Goal: Information Seeking & Learning: Learn about a topic

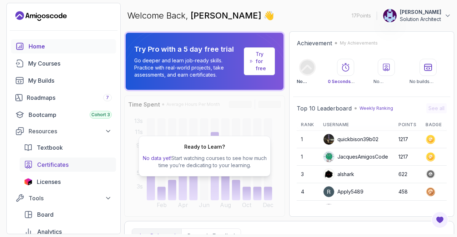
click at [48, 161] on span "Certificates" at bounding box center [52, 165] width 31 height 9
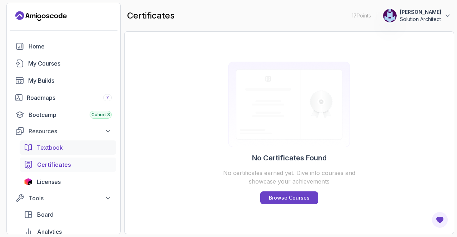
click at [45, 147] on span "Textbook" at bounding box center [50, 147] width 26 height 9
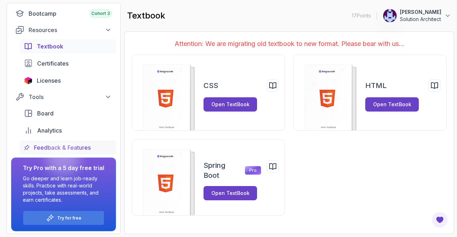
scroll to position [102, 0]
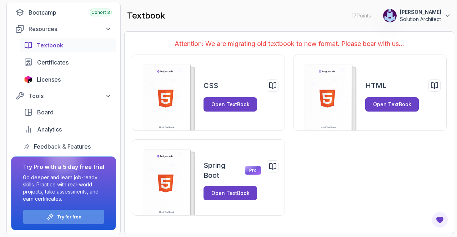
click at [53, 213] on icon at bounding box center [50, 217] width 8 height 8
click at [81, 212] on div "Try for free" at bounding box center [63, 217] width 81 height 14
click at [54, 132] on span "Analytics" at bounding box center [49, 129] width 25 height 9
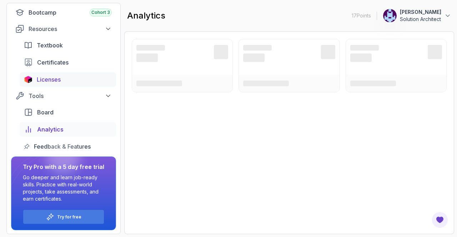
click at [50, 77] on span "Licenses" at bounding box center [49, 79] width 24 height 9
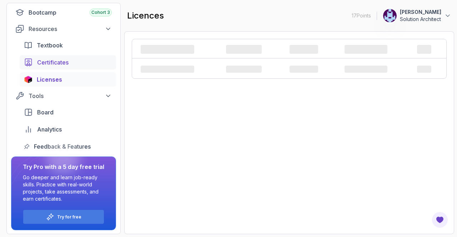
click at [50, 63] on span "Certificates" at bounding box center [52, 62] width 31 height 9
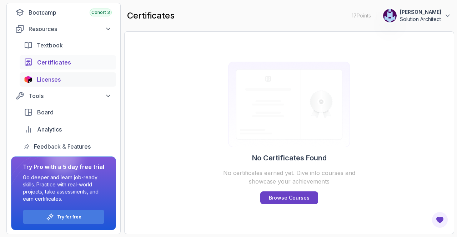
click at [50, 80] on span "Licenses" at bounding box center [49, 79] width 24 height 9
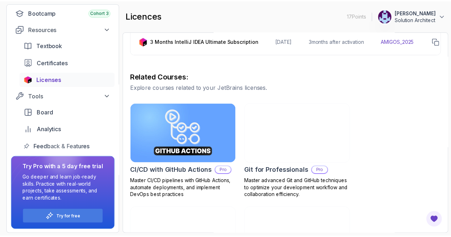
scroll to position [266, 0]
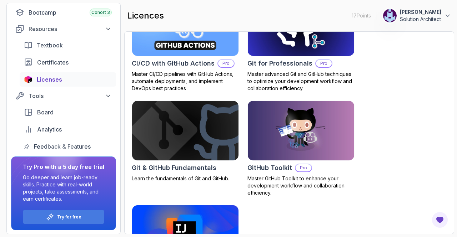
click at [196, 54] on img at bounding box center [185, 26] width 112 height 62
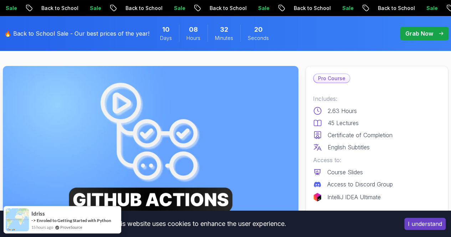
scroll to position [107, 0]
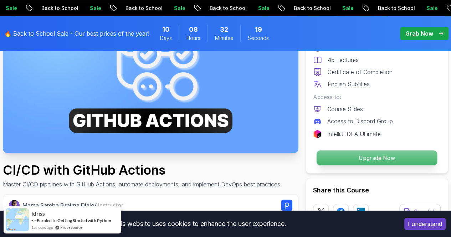
click at [366, 157] on p "Upgrade Now" at bounding box center [377, 158] width 121 height 15
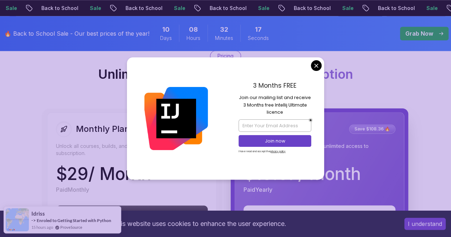
scroll to position [1730, 0]
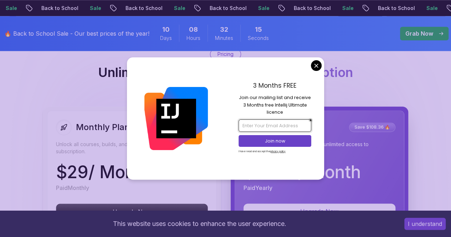
click at [275, 127] on input "email" at bounding box center [275, 125] width 73 height 12
type input "Buranda.duncan21@yahoo.com"
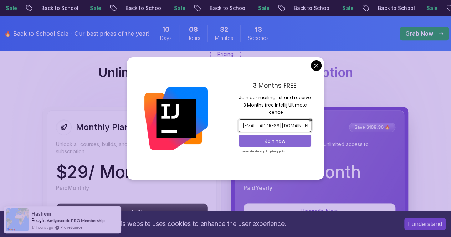
click at [285, 142] on p "Join now" at bounding box center [274, 141] width 59 height 6
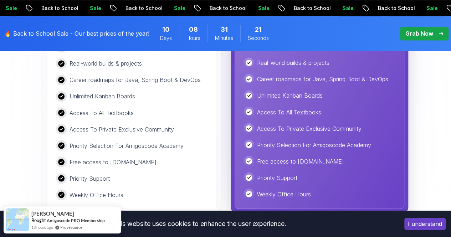
scroll to position [1908, 0]
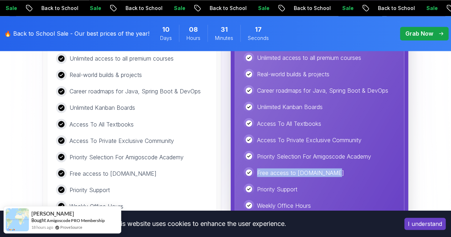
drag, startPoint x: 325, startPoint y: 168, endPoint x: 250, endPoint y: 168, distance: 75.3
click at [250, 168] on div "Free access to Portfolly.io" at bounding box center [320, 172] width 152 height 11
click at [335, 170] on div "Free access to Portfolly.io" at bounding box center [320, 172] width 152 height 11
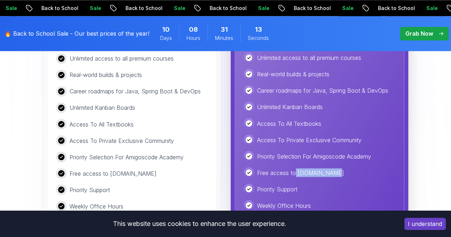
drag, startPoint x: 326, startPoint y: 168, endPoint x: 295, endPoint y: 174, distance: 31.5
click at [295, 174] on div "Free access to Portfolly.io" at bounding box center [320, 172] width 152 height 11
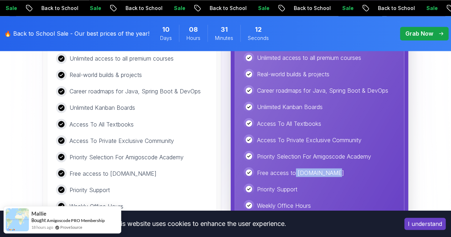
copy p "Portfolly.io"
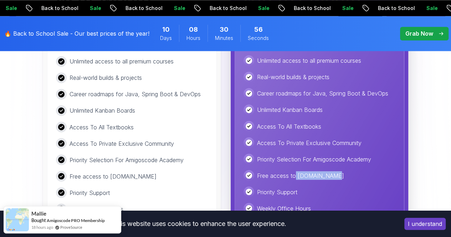
scroll to position [1873, 0]
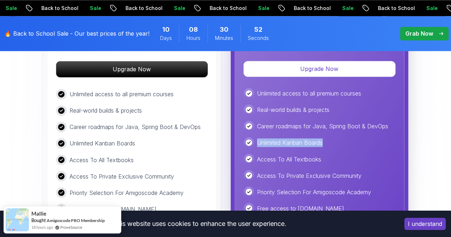
drag, startPoint x: 327, startPoint y: 137, endPoint x: 248, endPoint y: 142, distance: 78.6
click at [248, 142] on div "Unlimited Kanban Boards" at bounding box center [320, 142] width 152 height 11
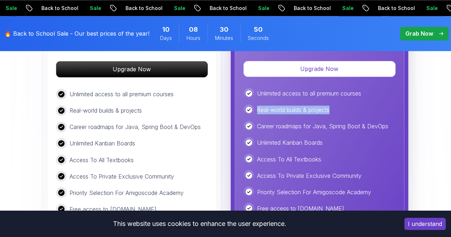
drag, startPoint x: 338, startPoint y: 104, endPoint x: 247, endPoint y: 107, distance: 91.4
click at [247, 107] on div "Real-world builds & projects" at bounding box center [320, 110] width 152 height 11
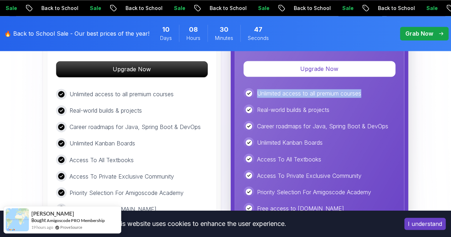
drag, startPoint x: 364, startPoint y: 89, endPoint x: 253, endPoint y: 92, distance: 110.6
click at [253, 92] on div "Unlimited access to all premium courses" at bounding box center [320, 93] width 152 height 11
click at [360, 93] on p "Unlimited access to all premium courses" at bounding box center [309, 93] width 104 height 9
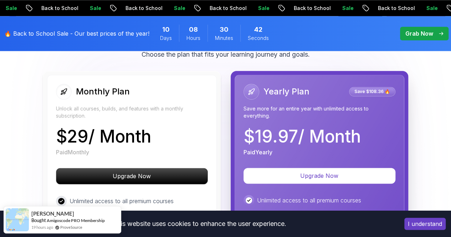
scroll to position [1801, 0]
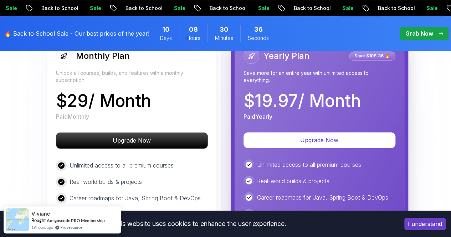
click at [442, 33] on icon "pre-order" at bounding box center [441, 34] width 4 height 4
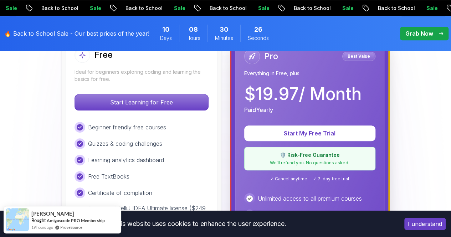
scroll to position [214, 0]
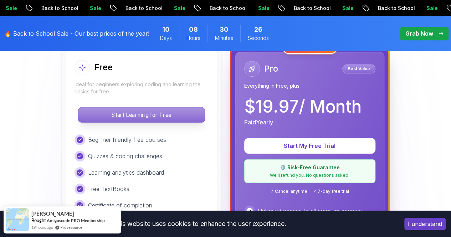
click at [148, 113] on p "Start Learning for Free" at bounding box center [141, 114] width 127 height 15
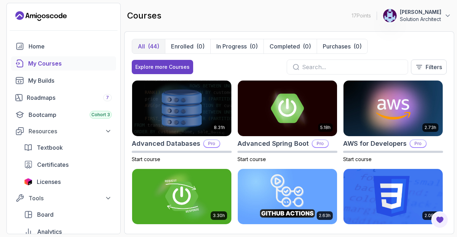
click at [285, 75] on div "All (44) Enrolled (0) In Progress (0) Completed (0) Purchases (0) Explore more …" at bounding box center [289, 59] width 315 height 41
click at [48, 115] on div "Bootcamp Cohort 3" at bounding box center [70, 115] width 83 height 9
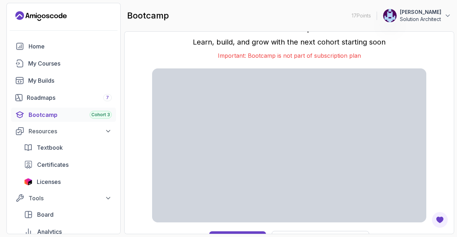
scroll to position [11, 0]
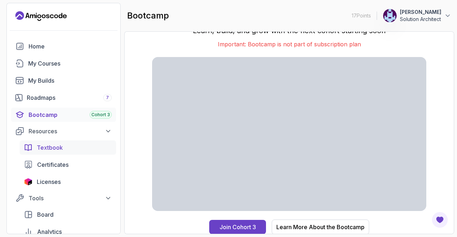
click at [49, 154] on div "Textbook Certificates Licenses" at bounding box center [68, 165] width 96 height 49
click at [55, 164] on span "Certificates" at bounding box center [52, 165] width 31 height 9
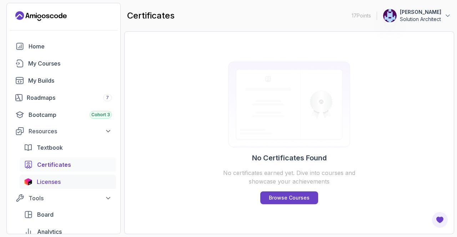
click at [63, 184] on div "Licenses" at bounding box center [74, 182] width 75 height 9
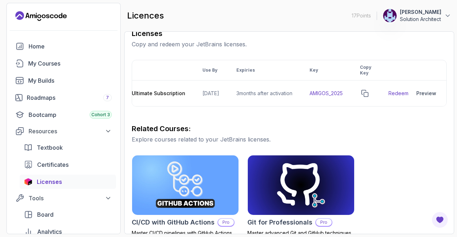
scroll to position [0, 87]
click at [366, 93] on icon "copy-button" at bounding box center [362, 93] width 7 height 7
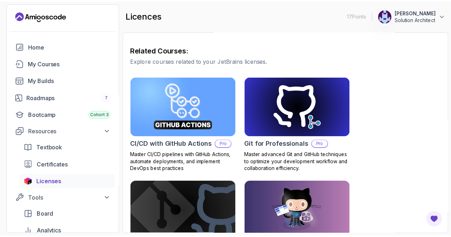
scroll to position [195, 0]
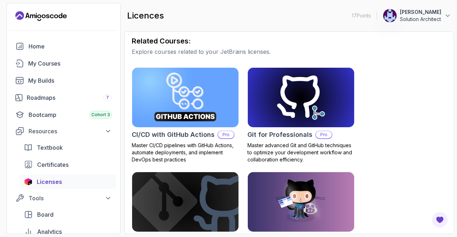
click at [206, 119] on img at bounding box center [185, 97] width 112 height 62
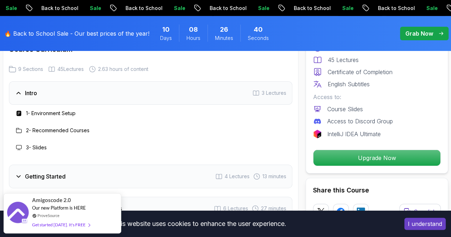
scroll to position [1248, 0]
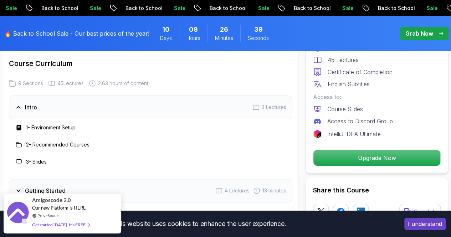
click at [75, 126] on h3 "1 - Environment Setup" at bounding box center [51, 127] width 50 height 7
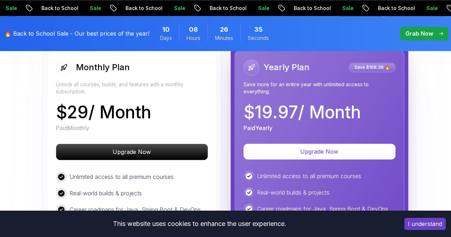
scroll to position [1783, 0]
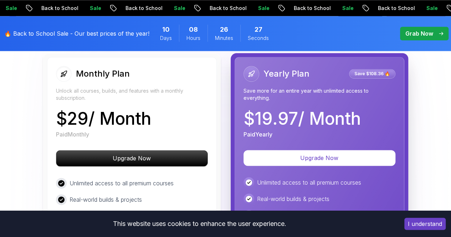
click at [317, 111] on p "$ 19.97 / Month" at bounding box center [302, 118] width 117 height 17
drag, startPoint x: 360, startPoint y: 109, endPoint x: 225, endPoint y: 108, distance: 135.2
click at [225, 108] on div "Monthly Plan Unlock all courses, builds, and features with a monthly subscripti…" at bounding box center [225, 201] width 365 height 296
click at [343, 113] on p "$ 19.97 / Month" at bounding box center [302, 118] width 117 height 17
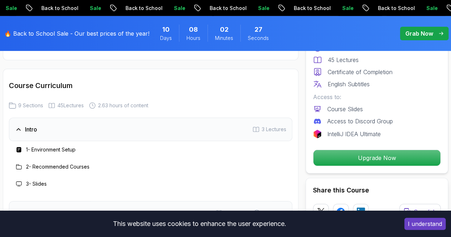
scroll to position [1248, 0]
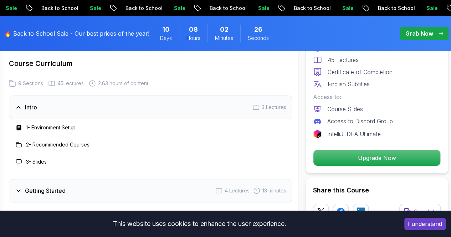
click at [57, 134] on div "1 - Environment Setup" at bounding box center [151, 127] width 284 height 17
click at [51, 124] on h3 "1 - Environment Setup" at bounding box center [51, 127] width 50 height 7
click at [30, 143] on h3 "2 - Recommended Courses" at bounding box center [57, 144] width 63 height 7
click at [53, 143] on h3 "2 - Recommended Courses" at bounding box center [57, 144] width 63 height 7
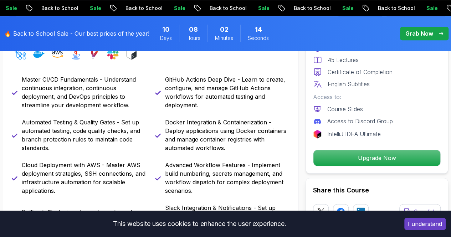
scroll to position [321, 0]
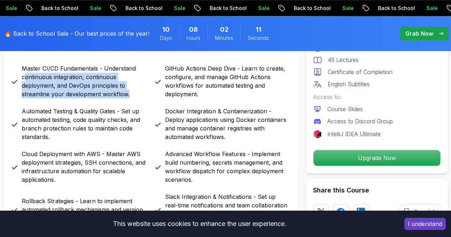
drag, startPoint x: 132, startPoint y: 96, endPoint x: 26, endPoint y: 72, distance: 108.9
click at [26, 72] on p "Master CI/CD Fundamentals - Understand continuous integration, continuous deplo…" at bounding box center [84, 81] width 125 height 34
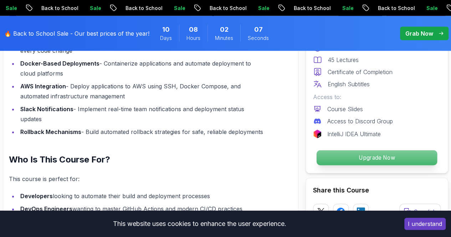
click at [388, 160] on p "Upgrade Now" at bounding box center [377, 158] width 121 height 15
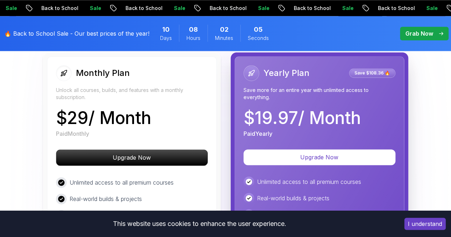
scroll to position [1801, 0]
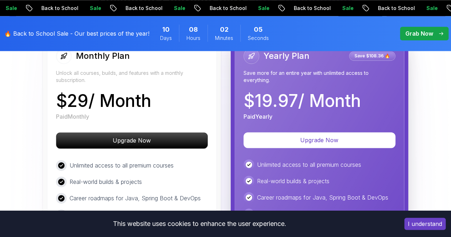
click at [337, 104] on p "$ 19.97 / Month" at bounding box center [302, 100] width 117 height 17
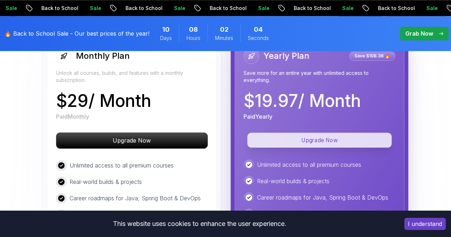
click at [327, 135] on p "Upgrade Now" at bounding box center [319, 140] width 144 height 15
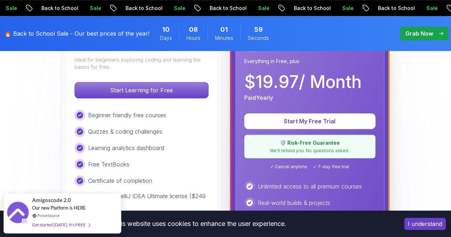
scroll to position [250, 0]
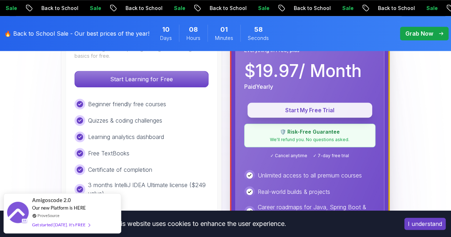
click at [311, 111] on p "Start My Free Trial" at bounding box center [310, 110] width 108 height 8
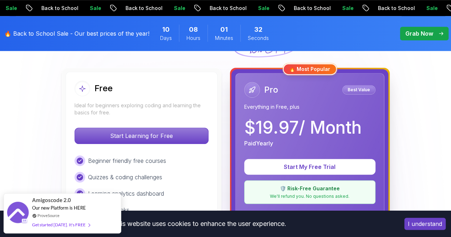
scroll to position [178, 0]
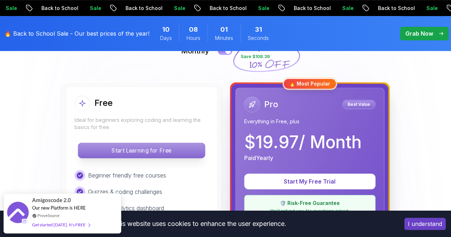
click at [142, 149] on p "Start Learning for Free" at bounding box center [141, 150] width 127 height 15
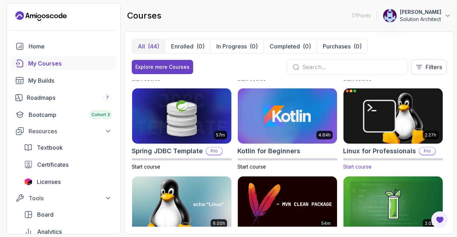
scroll to position [716, 0]
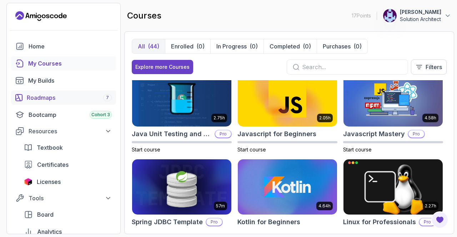
click at [83, 98] on div "Roadmaps 7" at bounding box center [69, 97] width 85 height 9
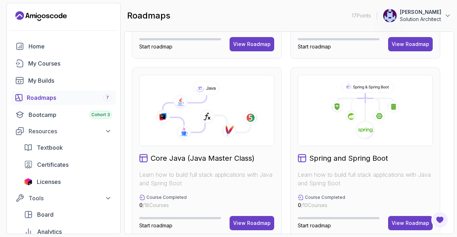
scroll to position [178, 0]
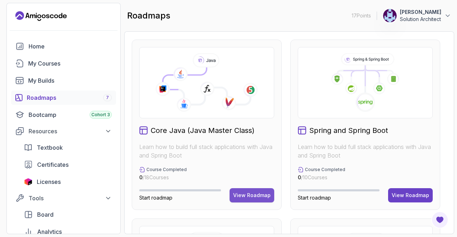
click at [259, 194] on div "View Roadmap" at bounding box center [251, 195] width 37 height 7
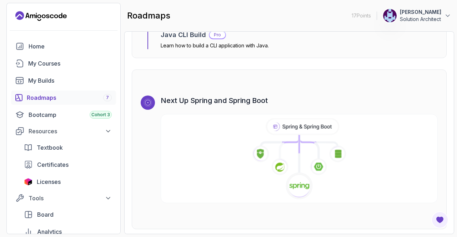
scroll to position [4301, 0]
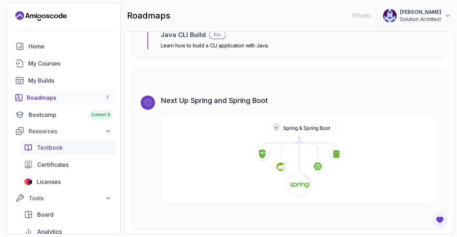
click at [58, 148] on span "Textbook" at bounding box center [50, 147] width 26 height 9
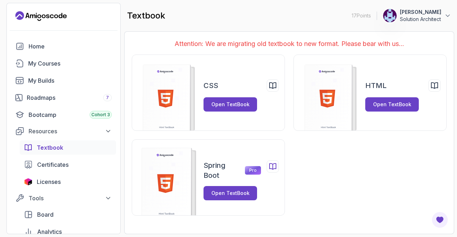
click at [227, 172] on h2 "Spring Boot" at bounding box center [221, 171] width 37 height 20
click at [231, 193] on div "Open TextBook" at bounding box center [230, 193] width 38 height 7
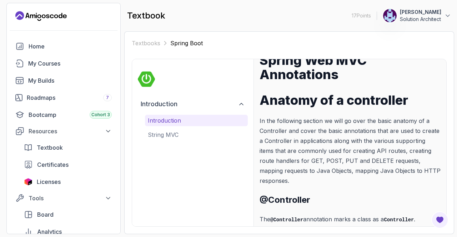
scroll to position [12, 0]
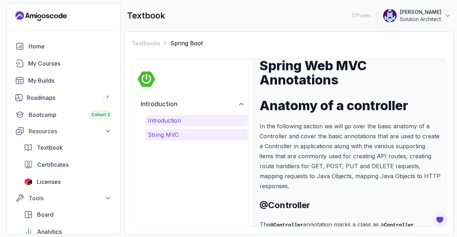
click at [173, 132] on p "String MVC" at bounding box center [196, 135] width 97 height 9
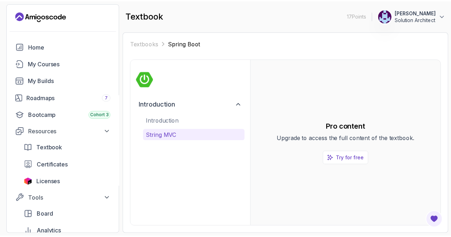
scroll to position [0, 0]
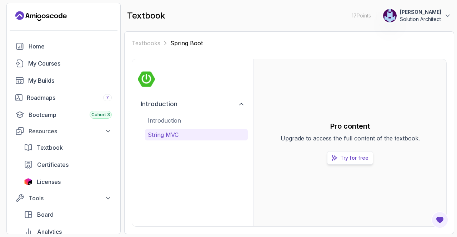
click at [351, 159] on p "Try for free" at bounding box center [354, 157] width 28 height 7
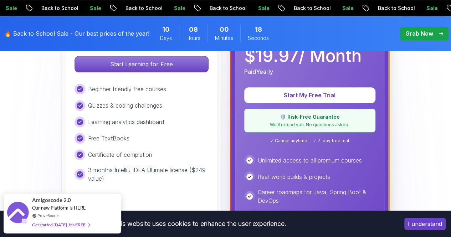
scroll to position [321, 0]
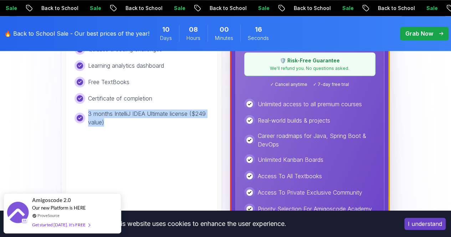
drag, startPoint x: 108, startPoint y: 121, endPoint x: 86, endPoint y: 112, distance: 23.5
click at [86, 112] on div "3 months IntelliJ IDEA Ultimate license ($249 value)" at bounding box center [142, 118] width 134 height 17
click at [127, 150] on div "Free Ideal for beginners exploring coding and learning the basics for free. Sta…" at bounding box center [142, 109] width 152 height 330
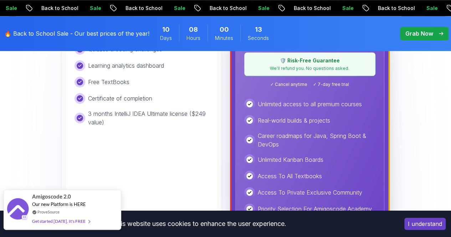
click at [57, 222] on div "Get started today. It's FREE" at bounding box center [61, 221] width 58 height 8
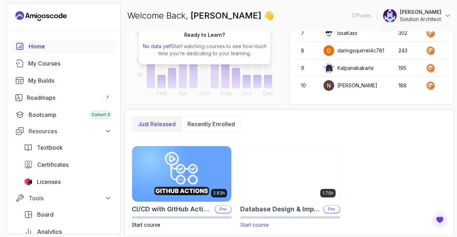
scroll to position [101, 0]
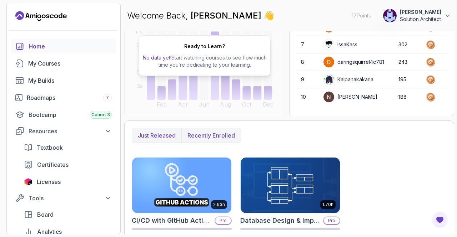
click at [221, 136] on p "Recently enrolled" at bounding box center [210, 135] width 47 height 9
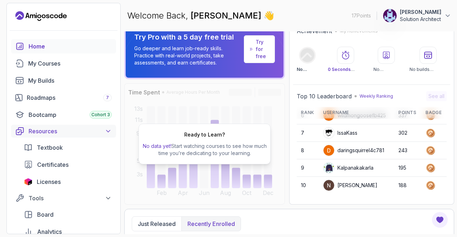
scroll to position [0, 0]
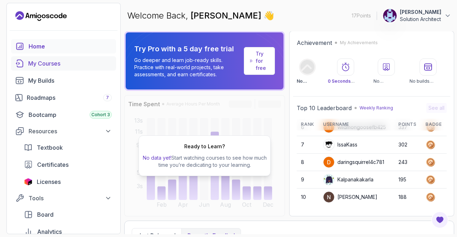
click at [66, 63] on div "My Courses" at bounding box center [69, 63] width 83 height 9
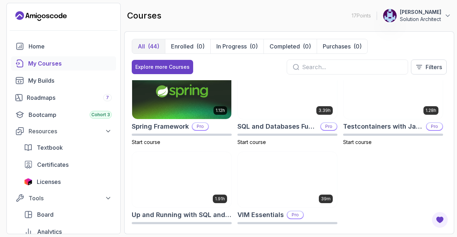
scroll to position [1177, 0]
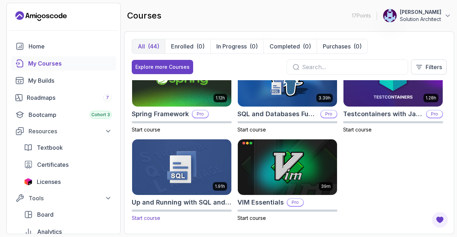
click at [174, 184] on img at bounding box center [181, 167] width 104 height 58
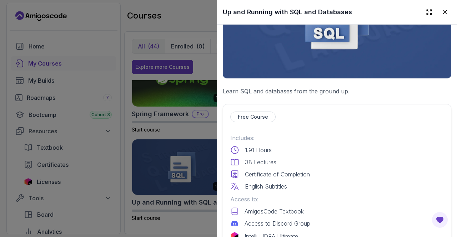
scroll to position [107, 0]
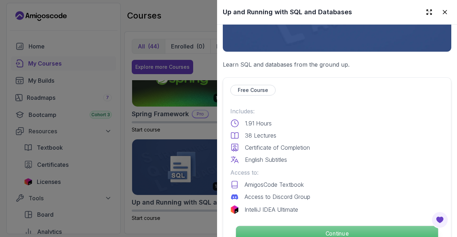
click at [325, 231] on p "Continue" at bounding box center [337, 233] width 202 height 15
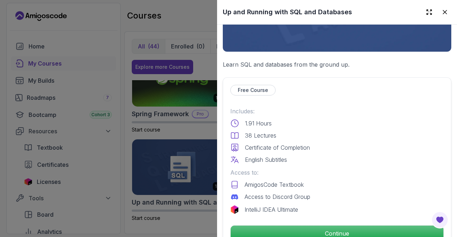
scroll to position [36, 0]
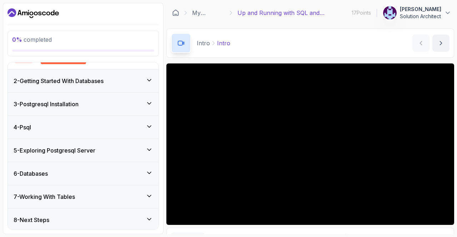
scroll to position [76, 0]
click at [153, 172] on div "6 - Databases" at bounding box center [83, 173] width 151 height 23
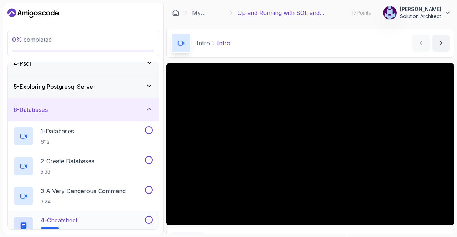
scroll to position [136, 0]
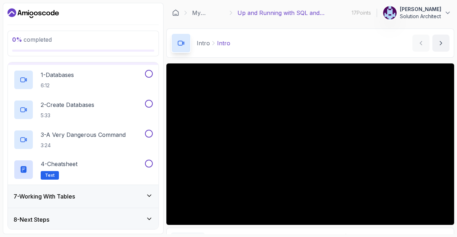
click at [151, 192] on icon at bounding box center [149, 195] width 7 height 7
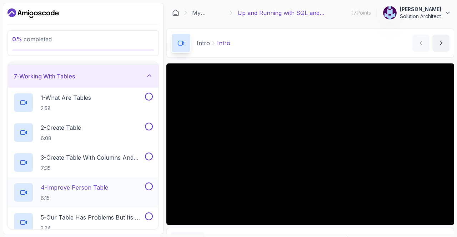
scroll to position [196, 0]
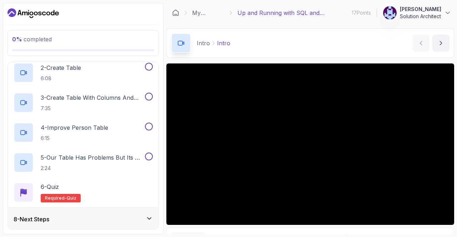
click at [148, 218] on icon at bounding box center [149, 219] width 4 height 2
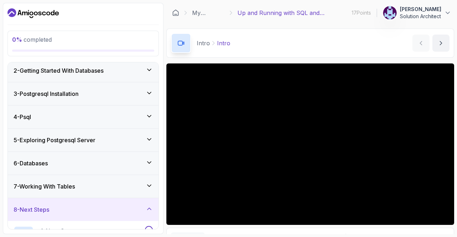
scroll to position [106, 0]
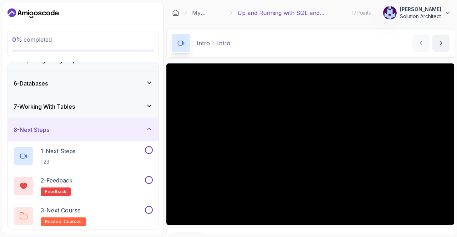
click at [150, 128] on icon at bounding box center [149, 129] width 7 height 7
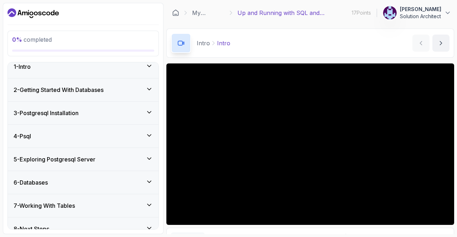
scroll to position [0, 0]
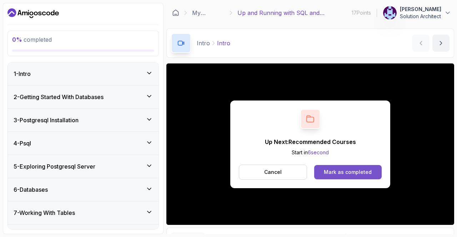
click at [350, 174] on div "Mark as completed" at bounding box center [348, 172] width 48 height 7
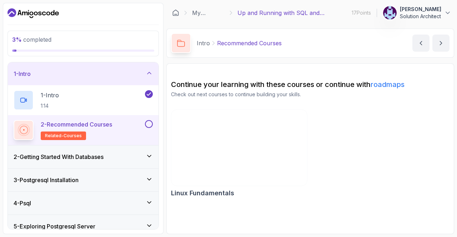
scroll to position [36, 0]
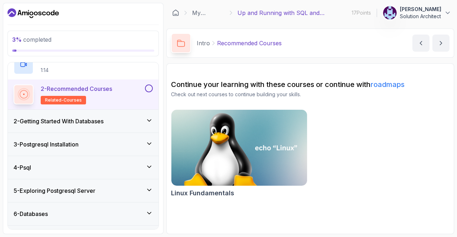
click at [88, 128] on div "2 - Getting Started With Databases" at bounding box center [83, 121] width 151 height 23
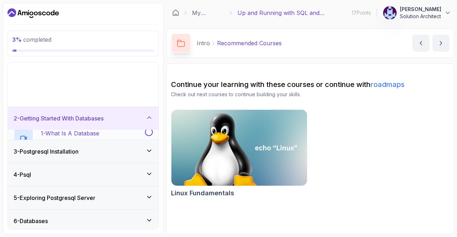
scroll to position [16, 0]
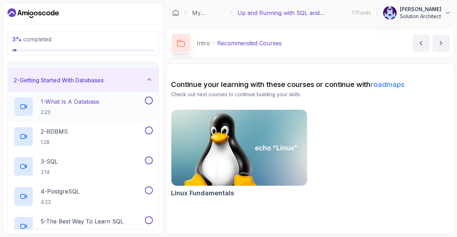
click at [92, 100] on p "1 - What Is A Database" at bounding box center [70, 101] width 58 height 9
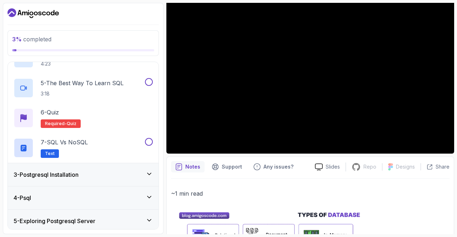
scroll to position [195, 0]
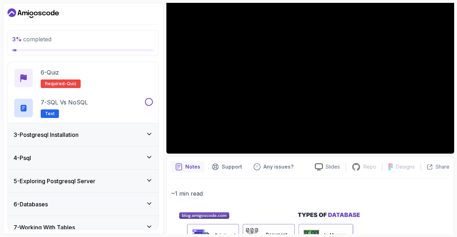
click at [151, 134] on icon at bounding box center [149, 134] width 7 height 7
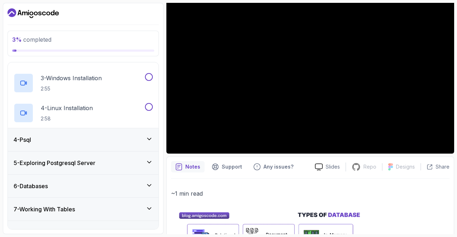
scroll to position [136, 0]
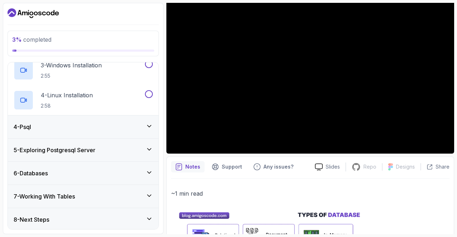
click at [151, 150] on icon at bounding box center [149, 149] width 7 height 7
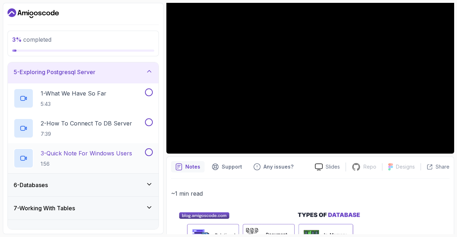
scroll to position [106, 0]
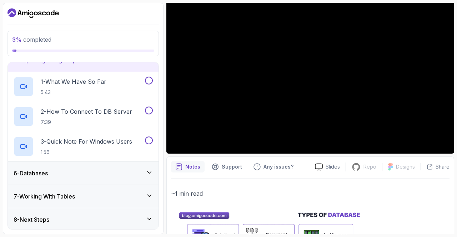
click at [150, 170] on icon at bounding box center [149, 172] width 7 height 7
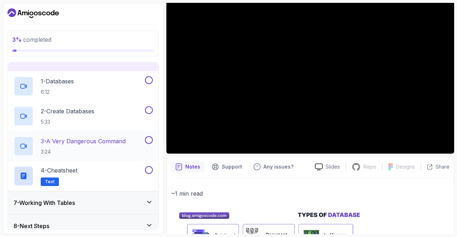
scroll to position [136, 0]
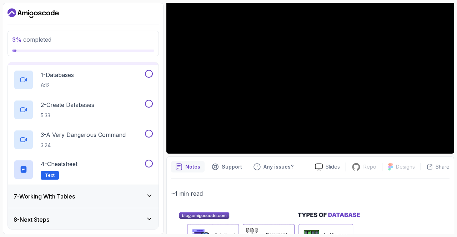
click at [149, 193] on icon at bounding box center [149, 195] width 7 height 7
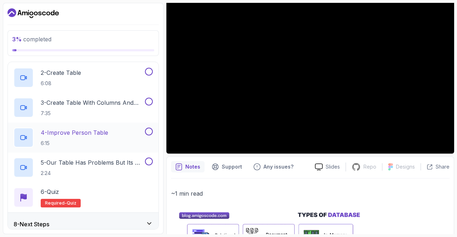
scroll to position [196, 0]
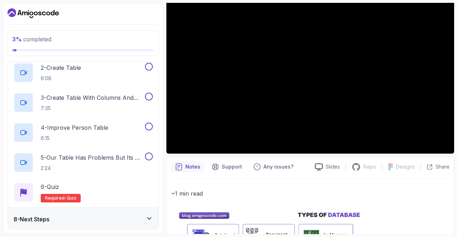
click at [148, 222] on div "8 - Next Steps" at bounding box center [83, 219] width 139 height 9
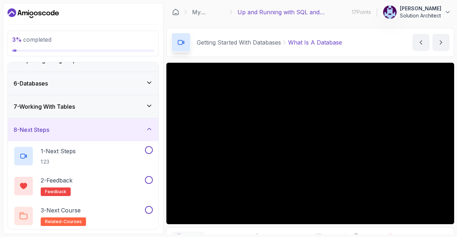
scroll to position [0, 0]
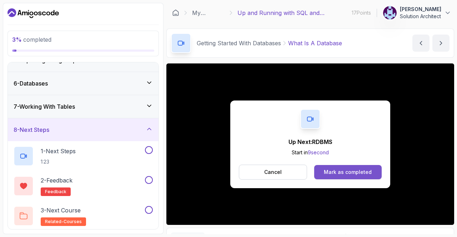
click at [322, 173] on button "Mark as completed" at bounding box center [347, 172] width 67 height 14
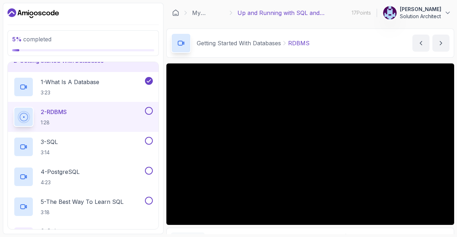
scroll to position [34, 0]
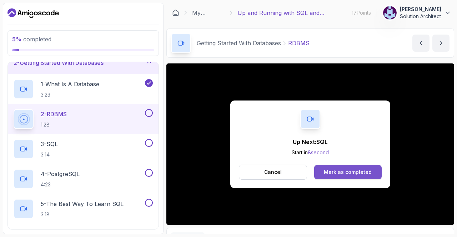
click at [337, 173] on div "Mark as completed" at bounding box center [348, 172] width 48 height 7
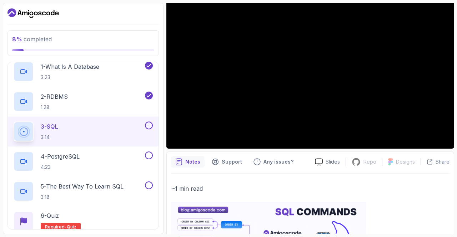
scroll to position [51, 0]
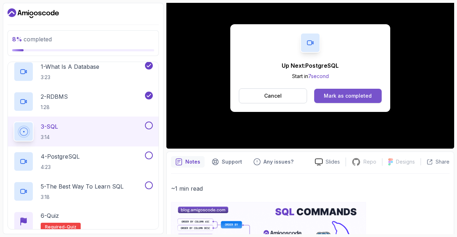
click at [358, 92] on div "Mark as completed" at bounding box center [348, 95] width 48 height 7
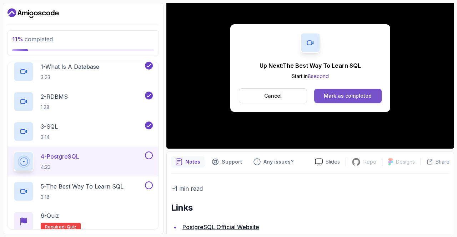
click at [357, 93] on div "Mark as completed" at bounding box center [348, 95] width 48 height 7
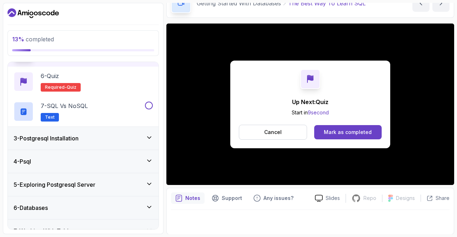
scroll to position [178, 0]
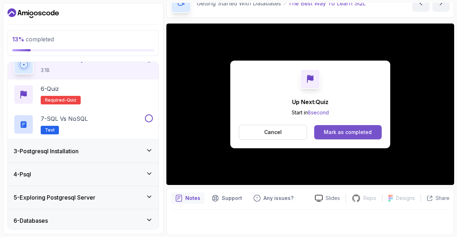
click at [347, 129] on div "Mark as completed" at bounding box center [348, 132] width 48 height 7
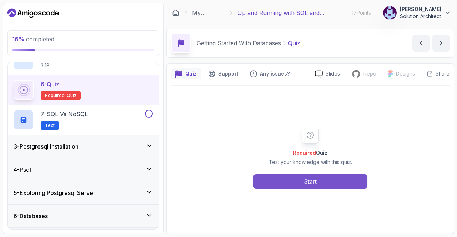
click at [321, 177] on button "Start" at bounding box center [310, 181] width 114 height 14
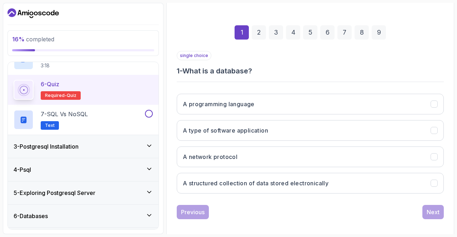
scroll to position [89, 0]
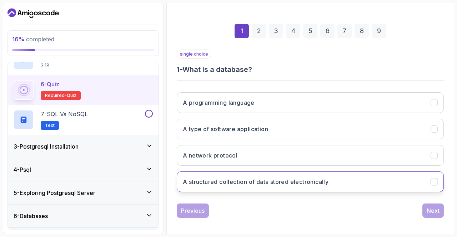
click at [235, 178] on h3 "A structured collection of data stored electronically" at bounding box center [256, 182] width 146 height 9
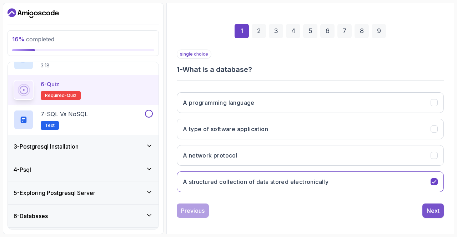
click at [434, 208] on div "Next" at bounding box center [432, 211] width 13 height 9
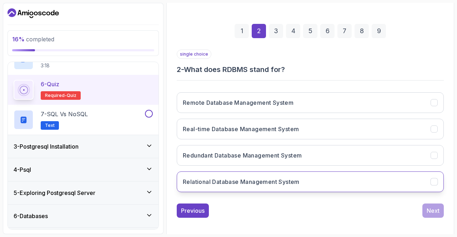
click at [209, 178] on h3 "Relational Database Management System" at bounding box center [241, 182] width 117 height 9
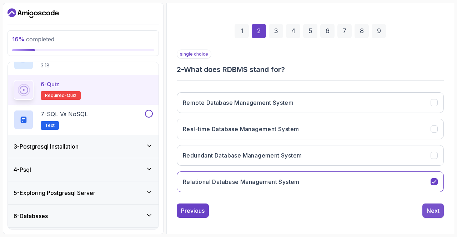
click at [434, 208] on div "Next" at bounding box center [432, 211] width 13 height 9
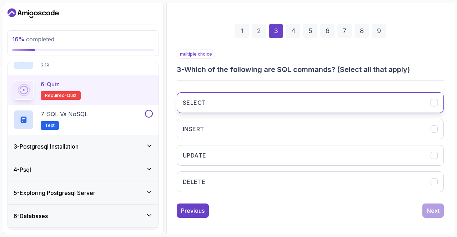
click at [226, 110] on button "SELECT" at bounding box center [310, 102] width 267 height 21
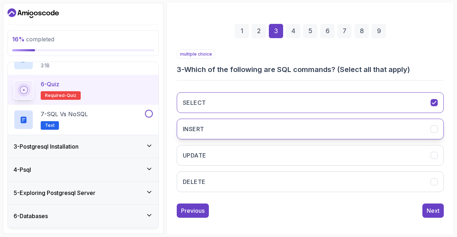
click at [220, 133] on button "INSERT" at bounding box center [310, 129] width 267 height 21
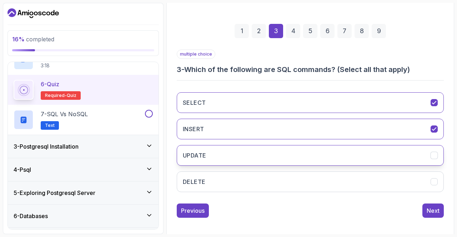
click at [225, 153] on button "UPDATE" at bounding box center [310, 155] width 267 height 21
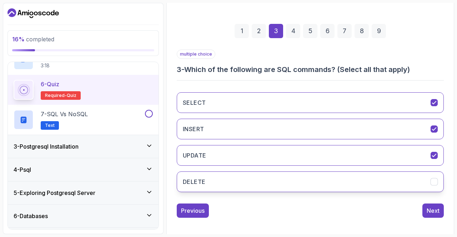
click at [223, 178] on button "DELETE" at bounding box center [310, 182] width 267 height 21
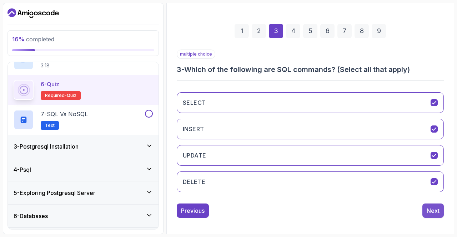
click at [427, 207] on div "Next" at bounding box center [432, 211] width 13 height 9
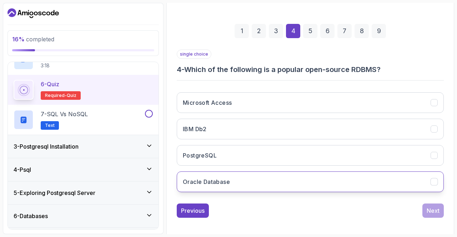
click at [224, 178] on h3 "Oracle Database" at bounding box center [206, 182] width 47 height 9
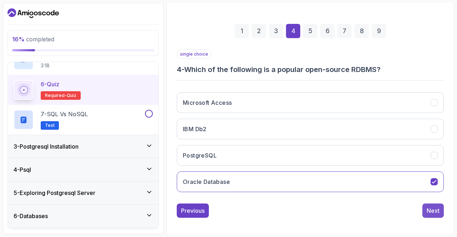
click at [434, 209] on div "Next" at bounding box center [432, 211] width 13 height 9
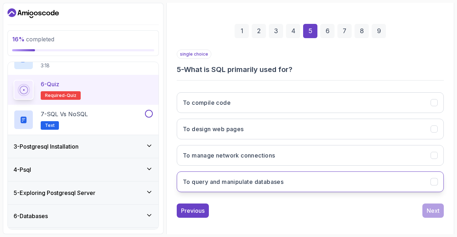
click at [258, 178] on h3 "To query and manipulate databases" at bounding box center [233, 182] width 101 height 9
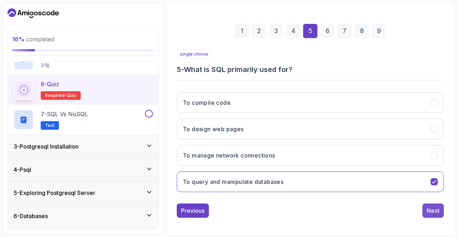
click at [432, 207] on div "Next" at bounding box center [432, 211] width 13 height 9
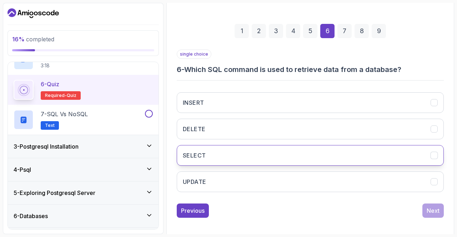
click at [285, 148] on button "SELECT" at bounding box center [310, 155] width 267 height 21
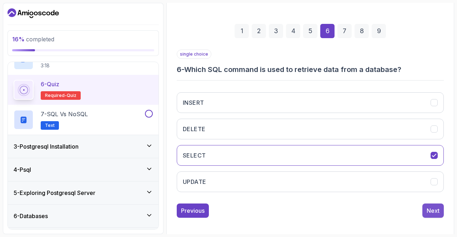
click at [434, 207] on div "Next" at bounding box center [432, 211] width 13 height 9
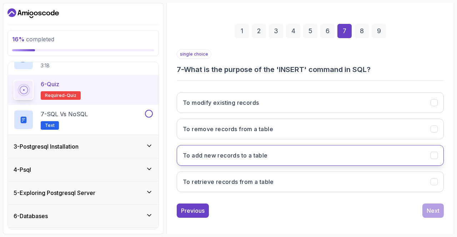
click at [232, 157] on h3 "To add new records to a table" at bounding box center [225, 155] width 85 height 9
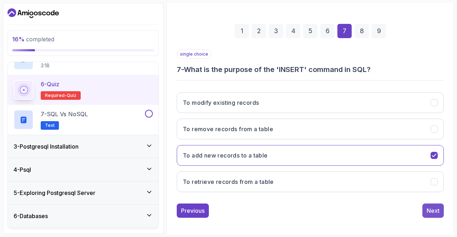
click at [430, 207] on div "Next" at bounding box center [432, 211] width 13 height 9
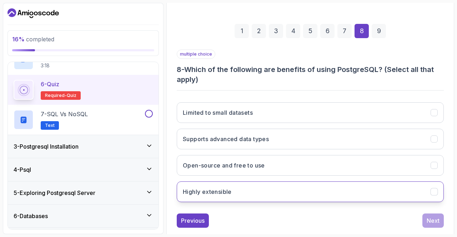
click at [222, 190] on h3 "Highly extensible" at bounding box center [207, 192] width 49 height 9
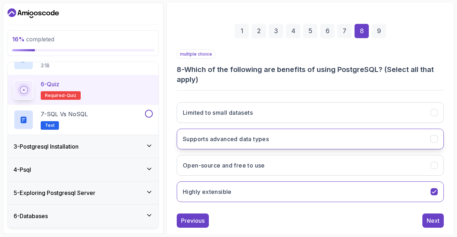
click at [233, 136] on h3 "Supports advanced data types" at bounding box center [226, 139] width 86 height 9
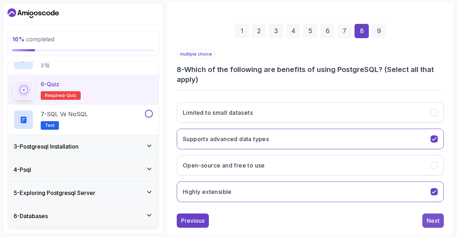
click at [431, 217] on div "Next" at bounding box center [432, 221] width 13 height 9
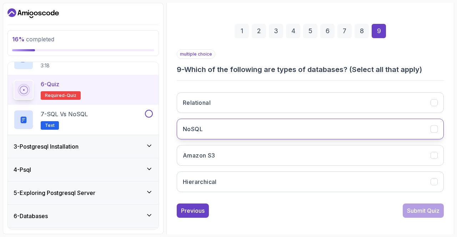
click at [218, 127] on button "NoSQL" at bounding box center [310, 129] width 267 height 21
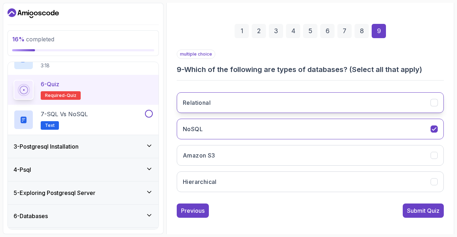
click at [206, 102] on h3 "Relational" at bounding box center [197, 102] width 28 height 9
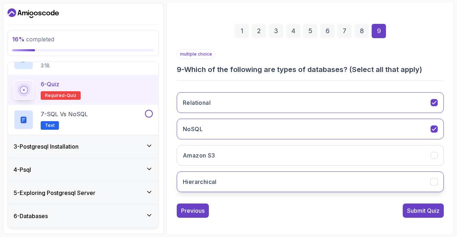
click at [251, 177] on button "Hierarchical" at bounding box center [310, 182] width 267 height 21
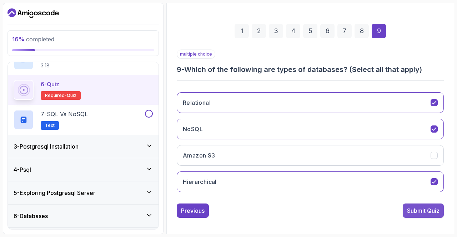
click at [418, 209] on div "Submit Quiz" at bounding box center [423, 211] width 32 height 9
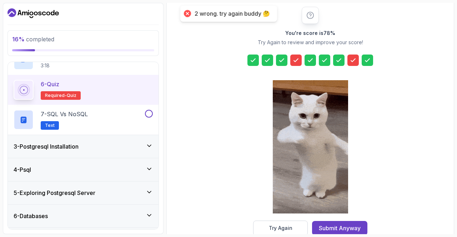
scroll to position [104, 0]
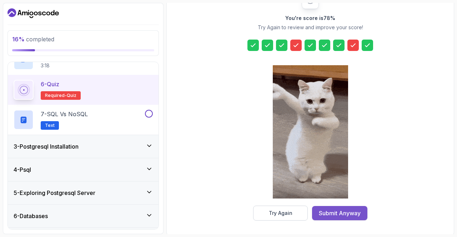
click at [347, 215] on div "Submit Anyway" at bounding box center [340, 213] width 42 height 9
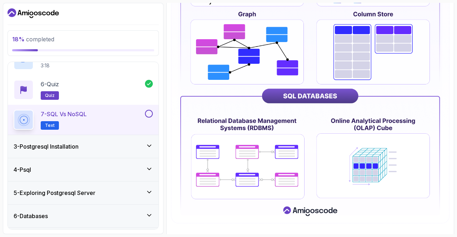
scroll to position [253, 0]
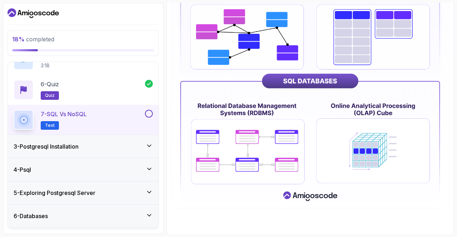
click at [155, 118] on div "7 - SQL vs NoSQL Text" at bounding box center [83, 120] width 151 height 30
click at [147, 115] on button at bounding box center [149, 114] width 8 height 8
click at [50, 125] on span "Text" at bounding box center [50, 126] width 10 height 6
click at [80, 139] on div "3 - Postgresql Installation" at bounding box center [83, 146] width 151 height 23
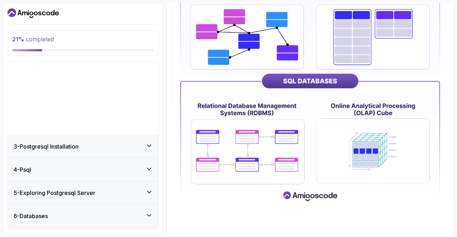
scroll to position [16, 0]
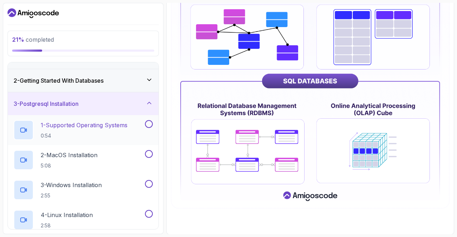
click at [85, 132] on p "0:54" at bounding box center [84, 135] width 87 height 7
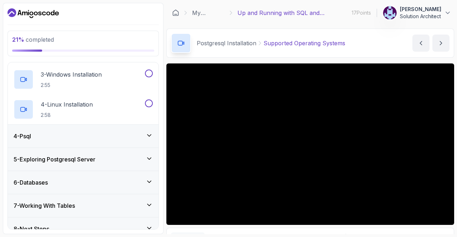
scroll to position [128, 0]
click at [31, 133] on h3 "4 - Psql" at bounding box center [22, 135] width 17 height 9
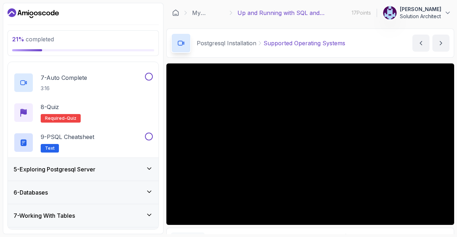
scroll to position [286, 0]
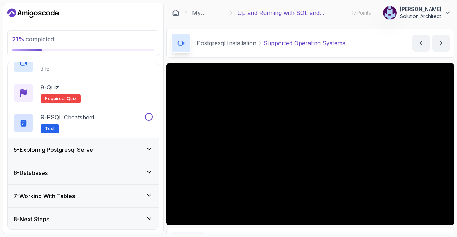
click at [93, 173] on div "6 - Databases" at bounding box center [83, 173] width 139 height 9
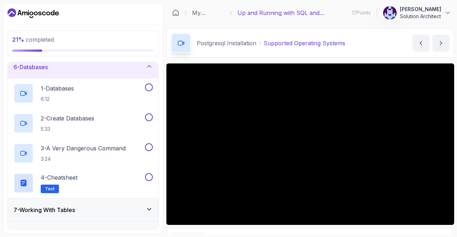
scroll to position [136, 0]
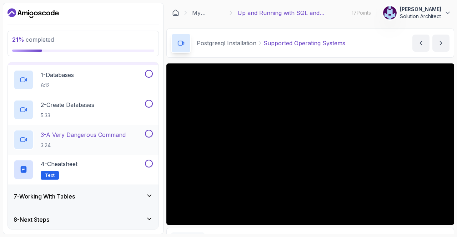
click at [61, 138] on h2 "3 - A Very Dangerous Command 3:24" at bounding box center [83, 140] width 85 height 19
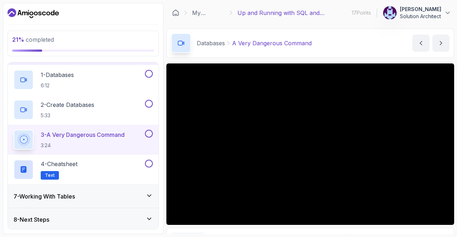
click at [167, 13] on div "My Courses Up and Running with SQL and Databases 17 Points [PERSON_NAME] Soluti…" at bounding box center [309, 13] width 287 height 20
